Goal: Task Accomplishment & Management: Use online tool/utility

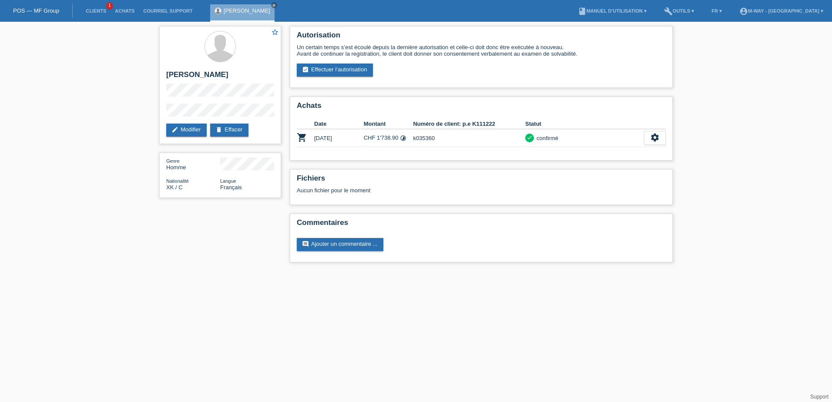
click at [97, 7] on li "Clients 1" at bounding box center [95, 11] width 29 height 22
click at [98, 11] on link "Clients" at bounding box center [95, 10] width 29 height 5
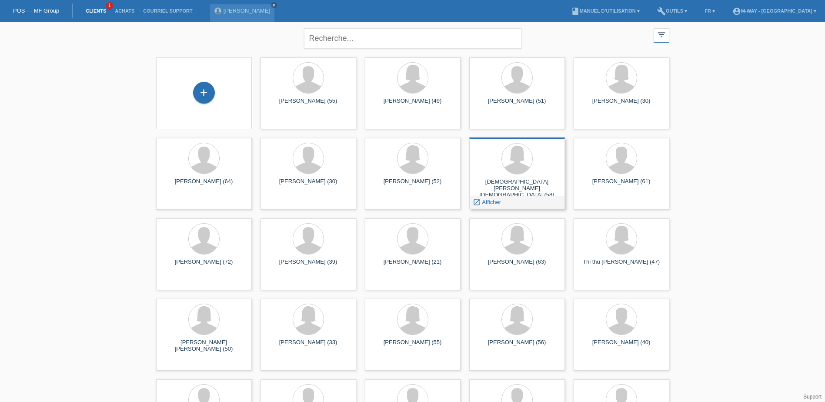
click at [482, 203] on link "launch Afficher" at bounding box center [487, 202] width 28 height 7
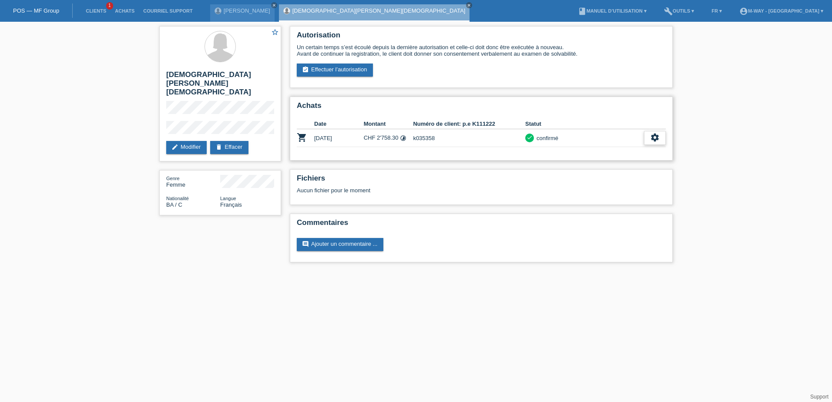
click at [656, 138] on icon "settings" at bounding box center [655, 138] width 10 height 10
click at [619, 202] on span "Ajouter une annulation..." at bounding box center [621, 203] width 64 height 10
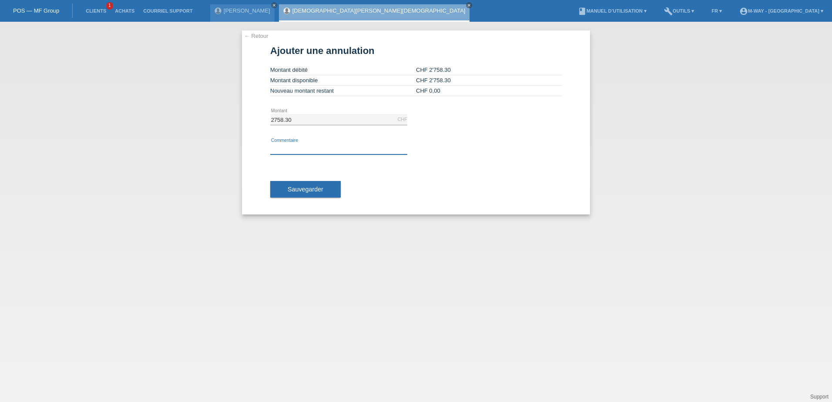
click at [316, 151] on input "text" at bounding box center [338, 149] width 137 height 11
click at [291, 147] on input "C'est retirer de l'achat" at bounding box center [338, 149] width 137 height 11
type input "C'est retirer de l'achat"
drag, startPoint x: 291, startPoint y: 150, endPoint x: 215, endPoint y: 164, distance: 78.0
click at [215, 164] on div "← Retour Ajouter une annulation Montant débité CHF 2'758.30 Montant disponible …" at bounding box center [416, 212] width 832 height 380
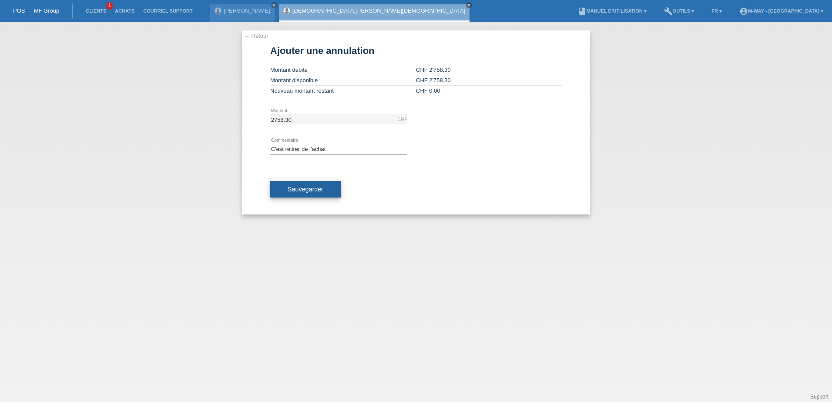
click at [318, 191] on span "Sauvegarder" at bounding box center [305, 189] width 36 height 7
